Goal: Communication & Community: Answer question/provide support

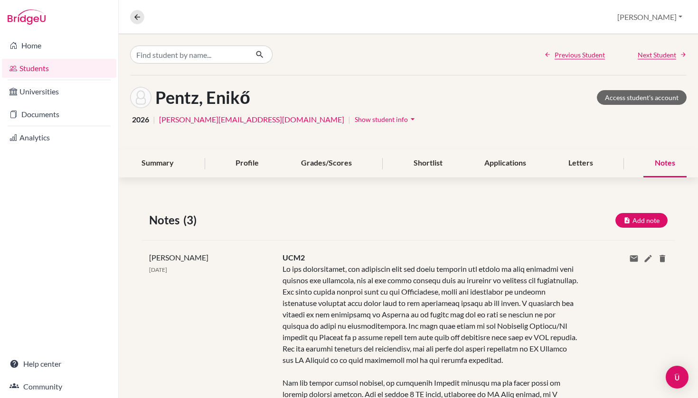
scroll to position [227, 0]
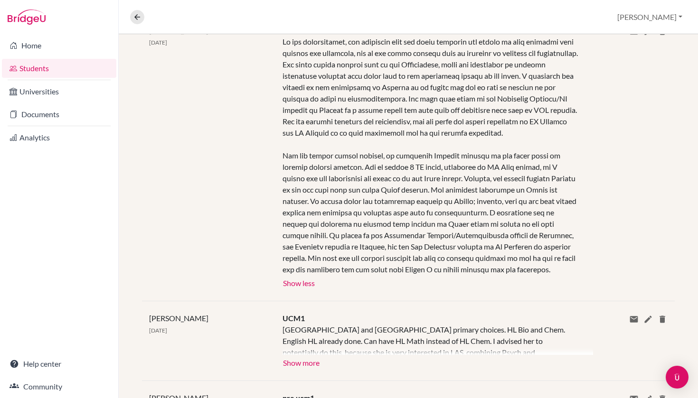
click at [85, 75] on link "Students" at bounding box center [59, 68] width 114 height 19
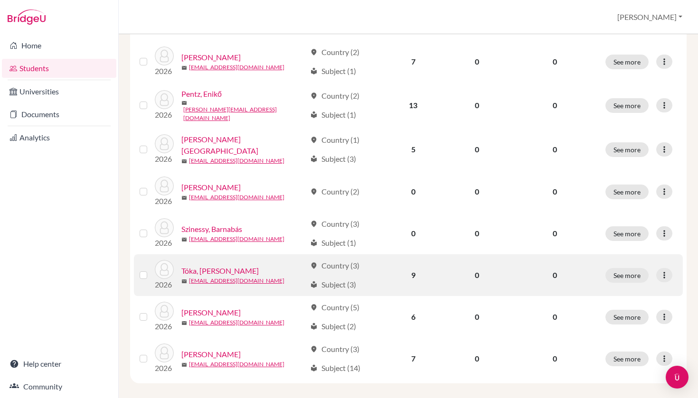
scroll to position [358, 0]
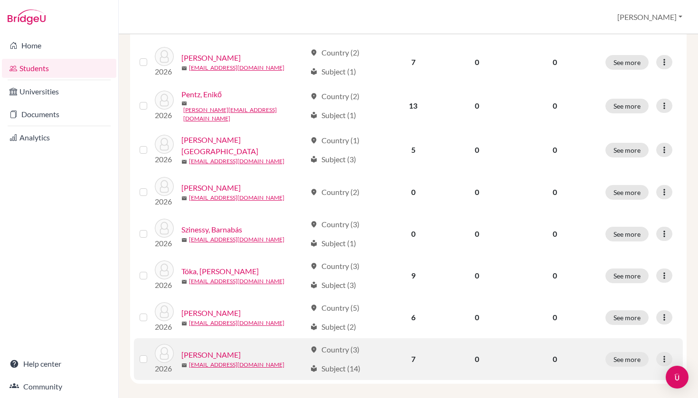
click at [212, 349] on link "Tóth, Gergely" at bounding box center [210, 354] width 59 height 11
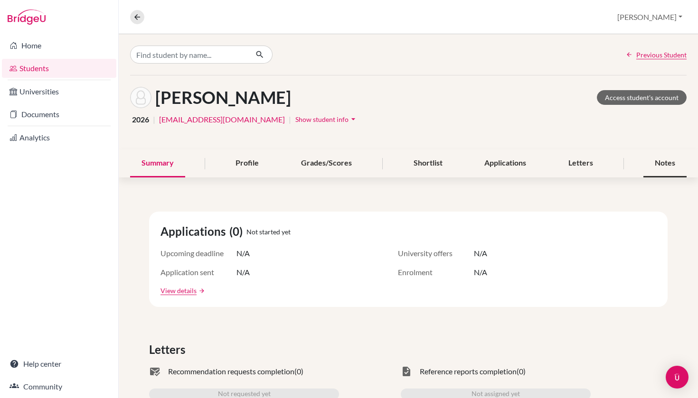
click at [658, 163] on div "Notes" at bounding box center [664, 164] width 43 height 28
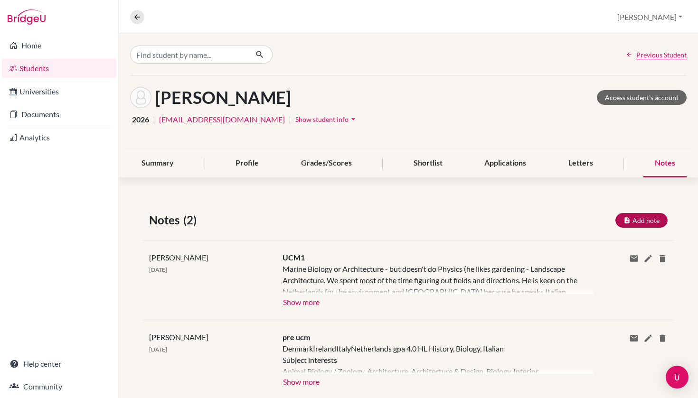
click at [644, 219] on button "Add note" at bounding box center [641, 220] width 52 height 15
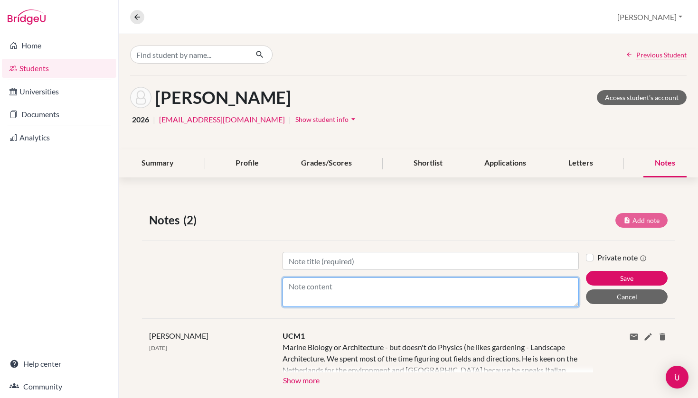
click at [372, 295] on textarea "Content" at bounding box center [430, 292] width 297 height 29
paste textarea "We began by looking at his thoughts on the Netherlands, which is his primary co…"
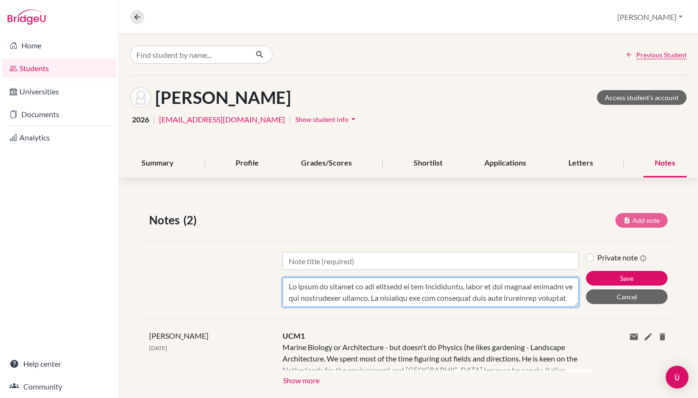
scroll to position [387, 0]
type textarea "We began by looking at his thoughts on the Netherlands, which is his primary co…"
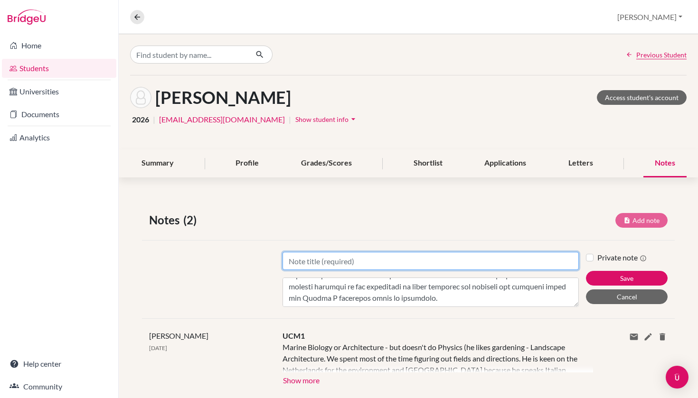
click at [359, 259] on input "Title" at bounding box center [430, 261] width 297 height 18
type input "UCM2"
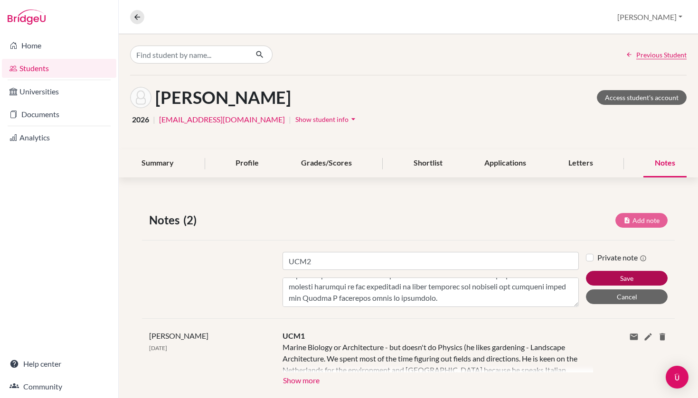
click at [598, 277] on button "Save" at bounding box center [627, 278] width 82 height 15
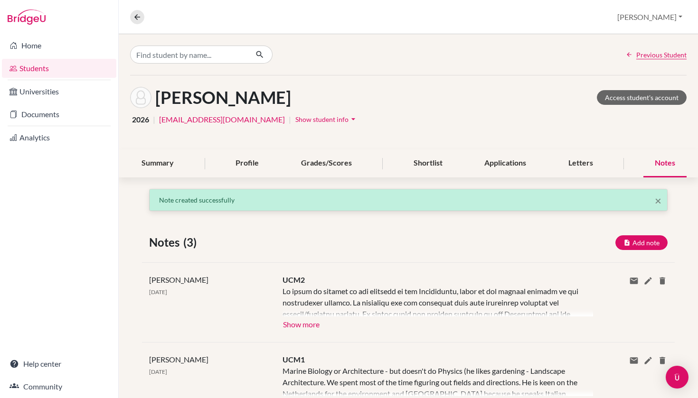
click at [305, 325] on button "Show more" at bounding box center [301, 324] width 38 height 14
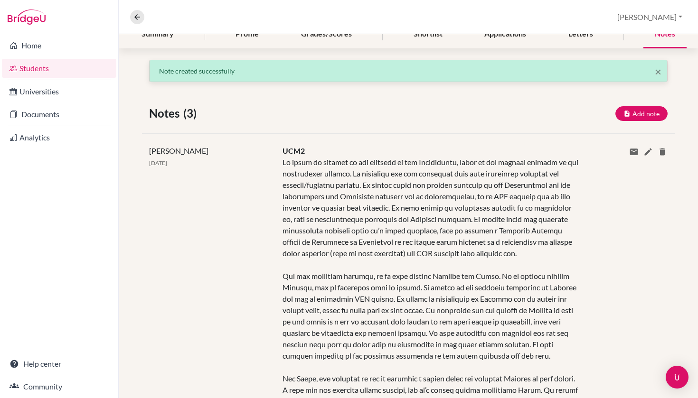
scroll to position [128, 0]
